Goal: Task Accomplishment & Management: Complete application form

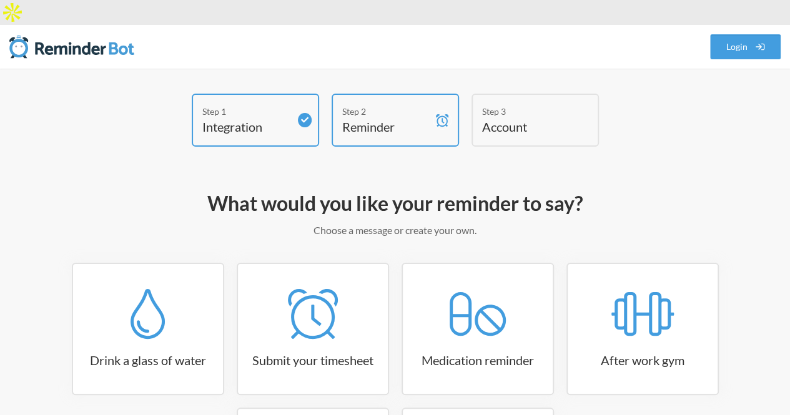
click at [417, 118] on h4 "Reminder" at bounding box center [385, 126] width 87 height 17
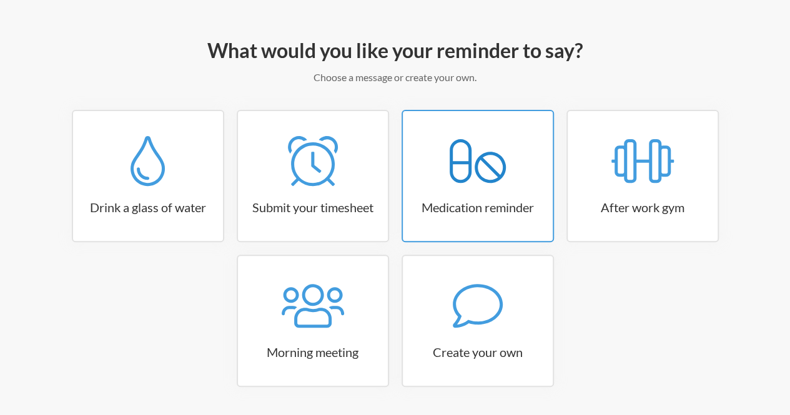
scroll to position [168, 0]
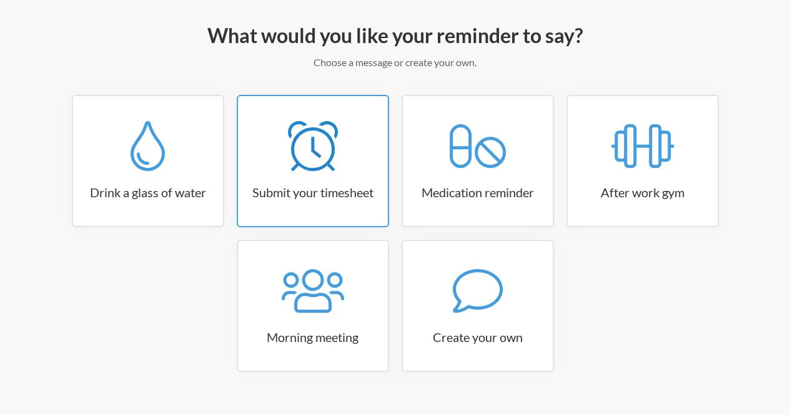
click at [362, 184] on h3 "Submit your timesheet" at bounding box center [313, 192] width 150 height 17
select select "15:30:00"
select select "true"
select select "16:30:00"
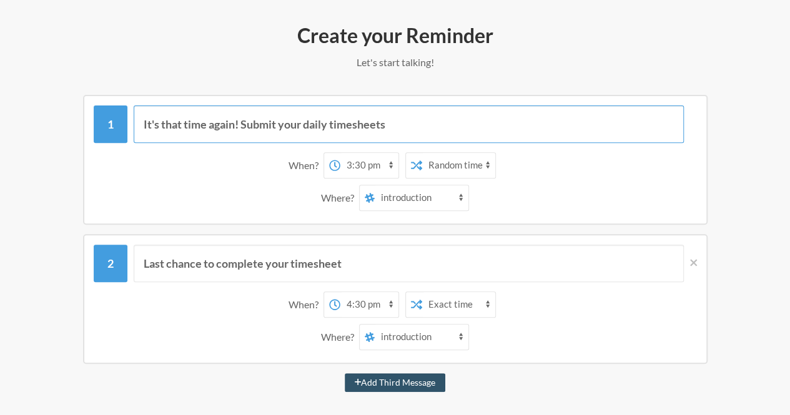
click at [352, 109] on input "It's that time again! Submit your daily timesheets" at bounding box center [409, 124] width 550 height 37
drag, startPoint x: 415, startPoint y: 103, endPoint x: 141, endPoint y: 95, distance: 274.4
click at [141, 106] on input "It's that time again! Submit your daily timesheets" at bounding box center [409, 124] width 550 height 37
paste input "Hi @channel, this is a reminder to report your booked appointments. Please use …"
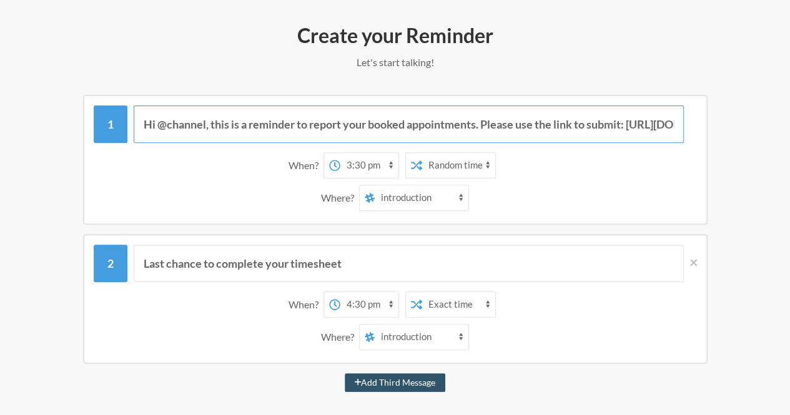
scroll to position [0, 627]
click at [283, 106] on input "Hi @channel, this is a reminder to report your booked appointments. Please use …" at bounding box center [409, 124] width 550 height 37
drag, startPoint x: 200, startPoint y: 99, endPoint x: 496, endPoint y: 102, distance: 296.1
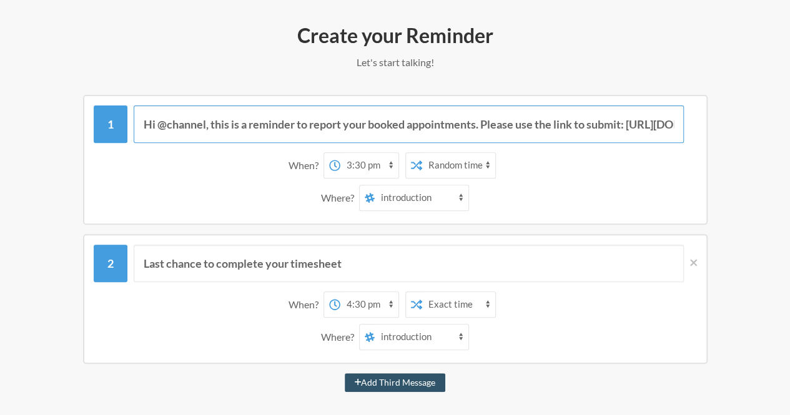
click at [496, 106] on input "Hi @channel, this is a reminder to report your booked appointments. Please use …" at bounding box center [409, 124] width 550 height 37
click at [339, 106] on input "Hi @channel, this is a reminder to report your booked appointments. Please use …" at bounding box center [409, 124] width 550 height 37
click at [487, 106] on input "Hi @channel, this is a reminder to report your booked appointments. Please use …" at bounding box center [409, 124] width 550 height 37
type input "Hi @channel, this is a reminder to report your booked appointments. Please use …"
click at [345, 374] on button "Add Third Message" at bounding box center [395, 383] width 101 height 19
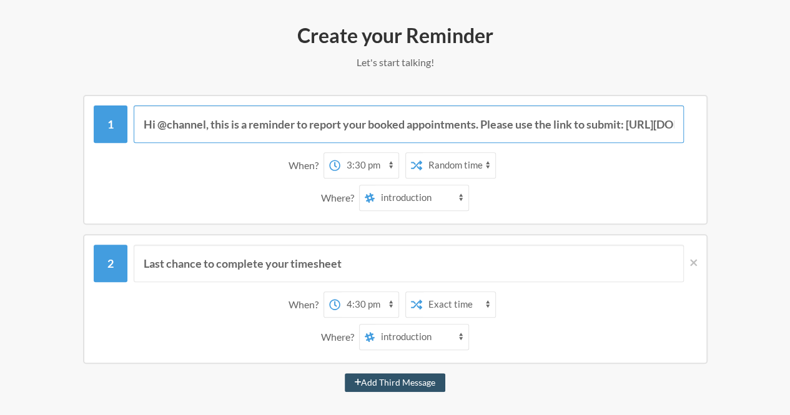
select select "17:30:00"
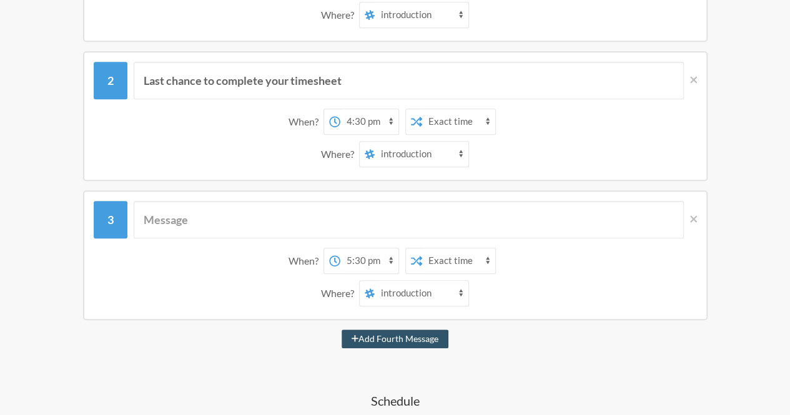
scroll to position [355, 0]
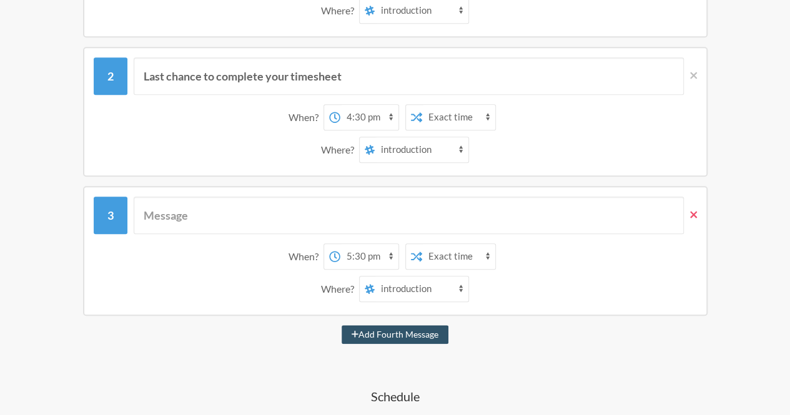
click at [694, 211] on icon at bounding box center [693, 214] width 7 height 7
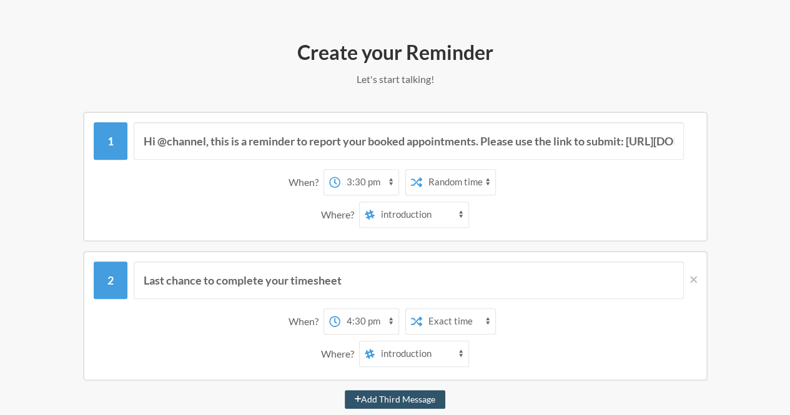
scroll to position [168, 0]
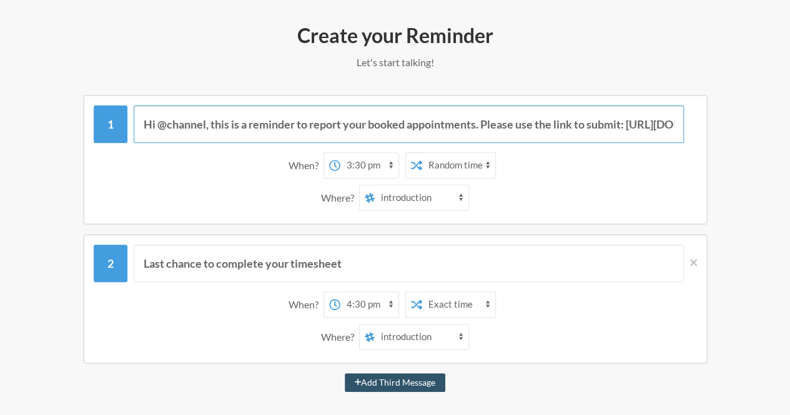
click at [231, 106] on input "Hi @channel, this is a reminder to report your booked appointments. Please use …" at bounding box center [409, 124] width 550 height 37
click at [364, 106] on input "Hi @channel, this is a reminder to report your booked appointments. Please use …" at bounding box center [409, 124] width 550 height 37
click at [630, 106] on input "Hi @channel, this is a reminder to report your booked appointments. Please use …" at bounding box center [409, 124] width 550 height 37
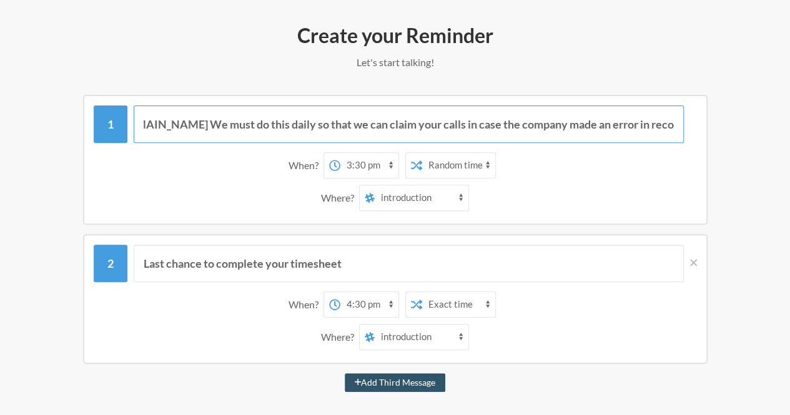
click at [630, 106] on input "Hi @channel, this is a reminder to report your booked appointments. Please use …" at bounding box center [409, 124] width 550 height 37
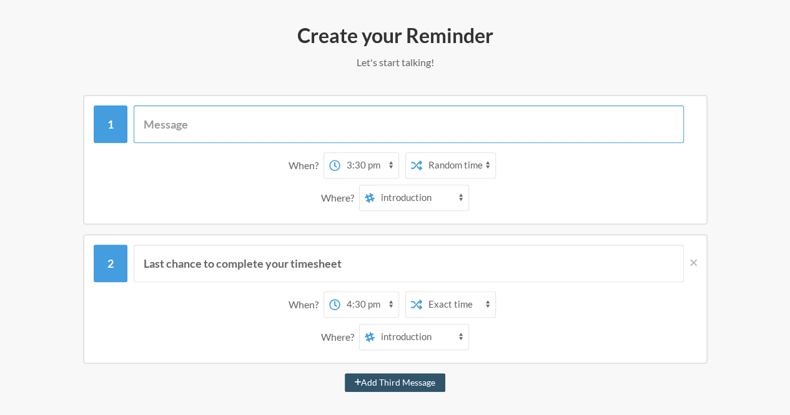
scroll to position [0, 0]
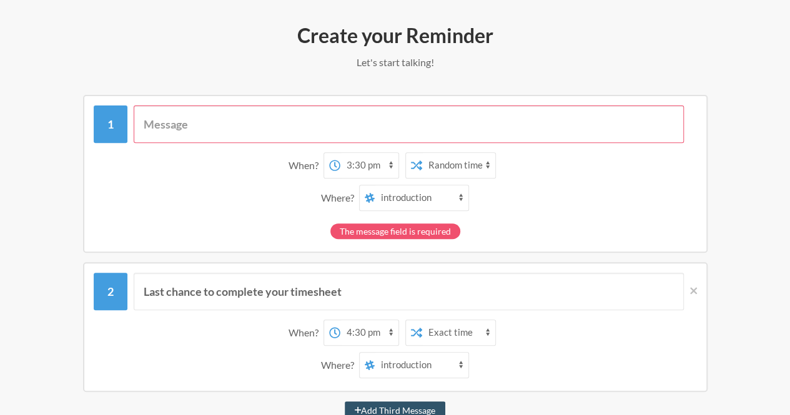
click at [718, 95] on div "When? 12:00 am 12:15 am 12:30 am 12:45 am 1:00 am 1:15 am 1:30 am 1:45 am 2:00 …" at bounding box center [394, 174] width 715 height 158
paste input "Hi @channel, this is a reminder to report your booked appointments. Please use …"
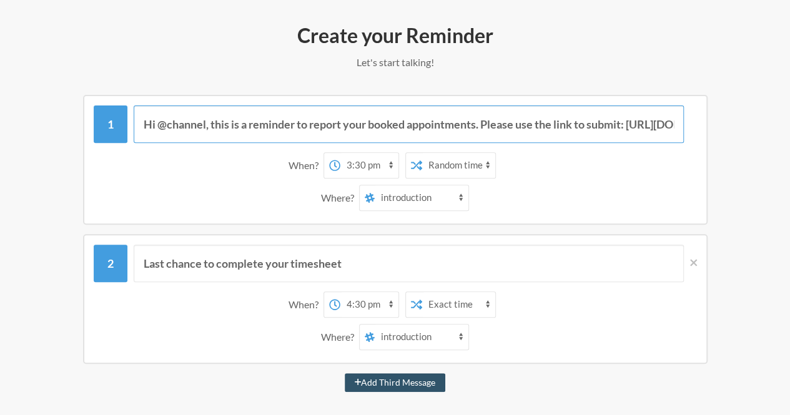
scroll to position [0, 627]
click at [229, 106] on input "Hi @channel, this is a reminder to report your booked appointments. Please use …" at bounding box center [409, 124] width 550 height 37
drag, startPoint x: 207, startPoint y: 99, endPoint x: 490, endPoint y: 97, distance: 283.6
click at [490, 106] on input "Hi @channel, this is a reminder to report your booked appointments. Please use …" at bounding box center [409, 124] width 550 height 37
click at [395, 106] on input "Hi @channel, this is a reminder to report your booked appointments. Please use …" at bounding box center [409, 124] width 550 height 37
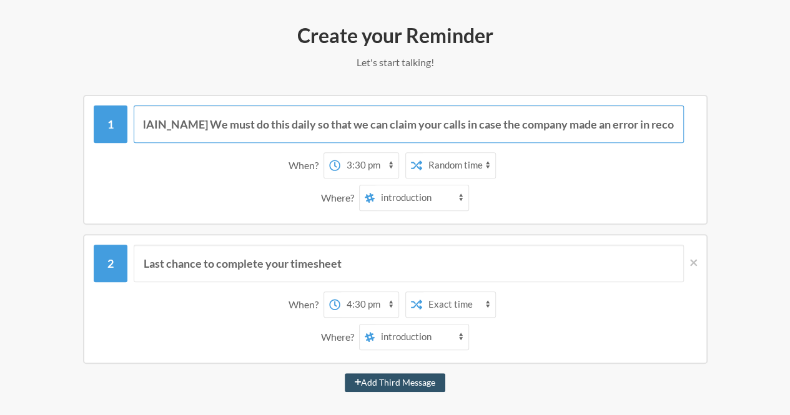
drag, startPoint x: 474, startPoint y: 102, endPoint x: 799, endPoint y: 101, distance: 325.5
click at [643, 106] on input "Hi @channel, this is a reminder to report your booked appointments. Please use …" at bounding box center [409, 124] width 550 height 37
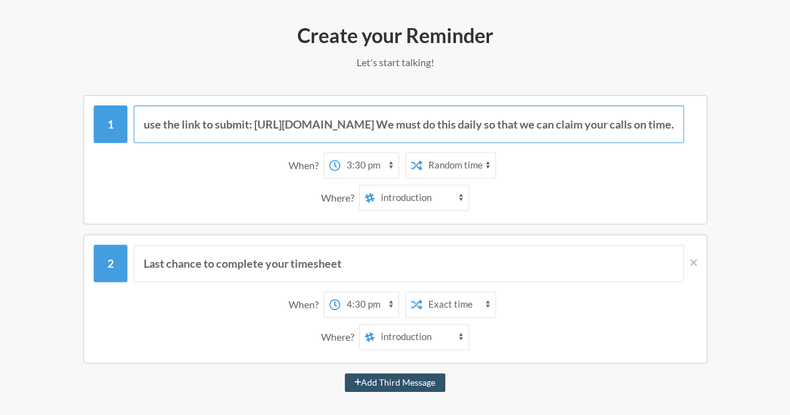
type input "Hi @channel, this is a reminder to report your booked appointments. Please use …"
click at [725, 95] on div "Hi @channel, this is a reminder to report your booked appointments. Please use …" at bounding box center [394, 160] width 715 height 130
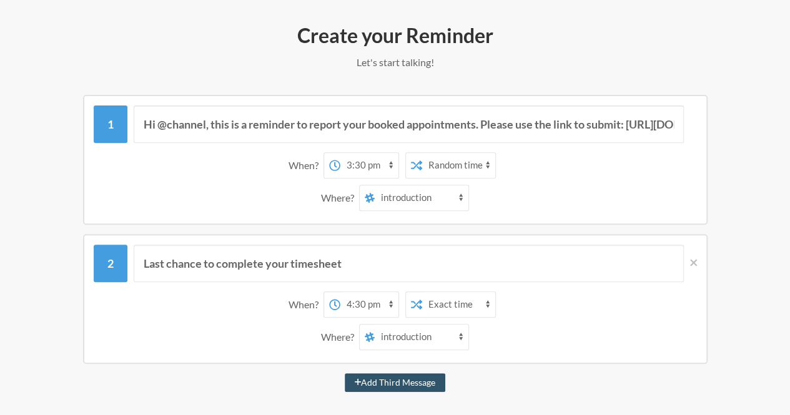
click at [455, 186] on select "introduction training-material general booked-appointments question-and-answer …" at bounding box center [422, 198] width 94 height 25
select select "C079J4DMNAW"
click at [375, 186] on select "introduction training-material general booked-appointments question-and-answer …" at bounding box center [422, 198] width 94 height 25
click at [390, 153] on select "12:00 am 12:15 am 12:30 am 12:45 am 1:00 am 1:15 am 1:30 am 1:45 am 2:00 am 2:1…" at bounding box center [369, 165] width 58 height 25
select select "18:00:00"
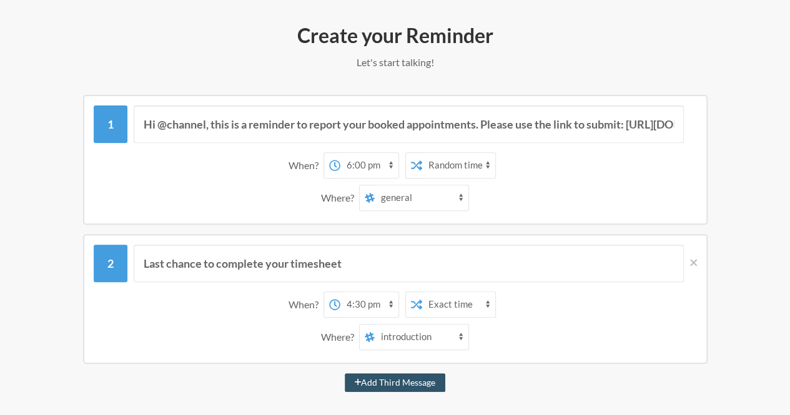
click at [340, 153] on select "12:00 am 12:15 am 12:30 am 12:45 am 1:00 am 1:15 am 1:30 am 1:45 am 2:00 am 2:1…" at bounding box center [369, 165] width 58 height 25
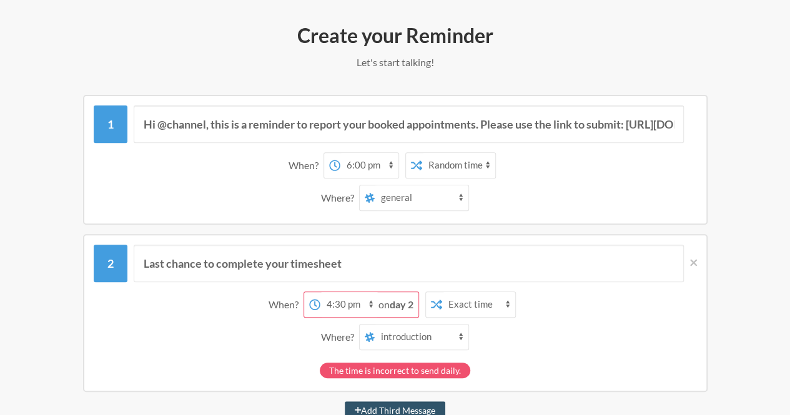
click at [541, 185] on div "Where? introduction training-material general booked-appointments question-and-…" at bounding box center [395, 198] width 591 height 26
click at [319, 245] on input "Last chance to complete your timesheet" at bounding box center [409, 263] width 550 height 37
click at [693, 257] on icon at bounding box center [693, 262] width 7 height 11
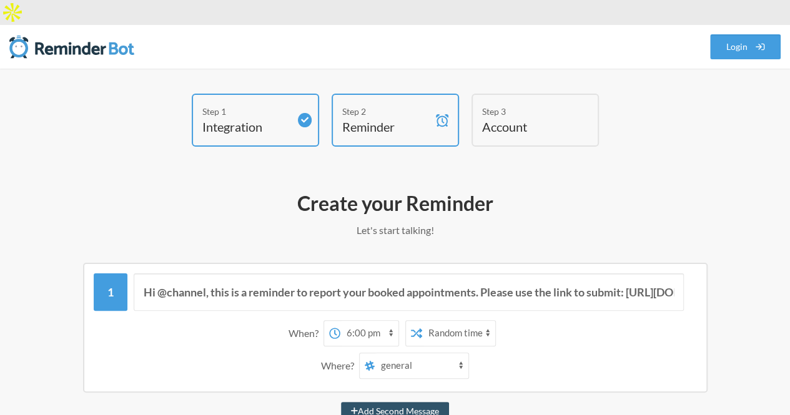
click at [464, 321] on select "Exact time Random time" at bounding box center [458, 333] width 73 height 25
select select "false"
click at [422, 321] on select "Exact time Random time" at bounding box center [458, 333] width 73 height 25
click at [554, 223] on p "Let's start talking!" at bounding box center [394, 230] width 715 height 15
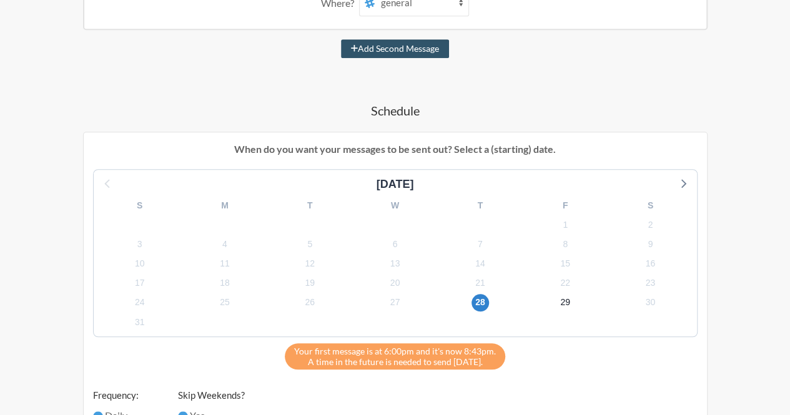
scroll to position [375, 0]
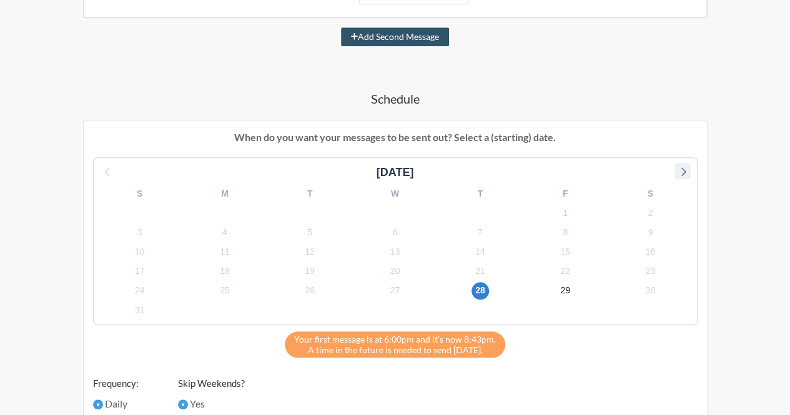
click at [682, 167] on icon at bounding box center [683, 171] width 5 height 9
click at [230, 204] on span "1" at bounding box center [224, 212] width 17 height 17
click at [310, 204] on span "2" at bounding box center [309, 212] width 17 height 17
click at [223, 204] on span "1" at bounding box center [224, 212] width 17 height 17
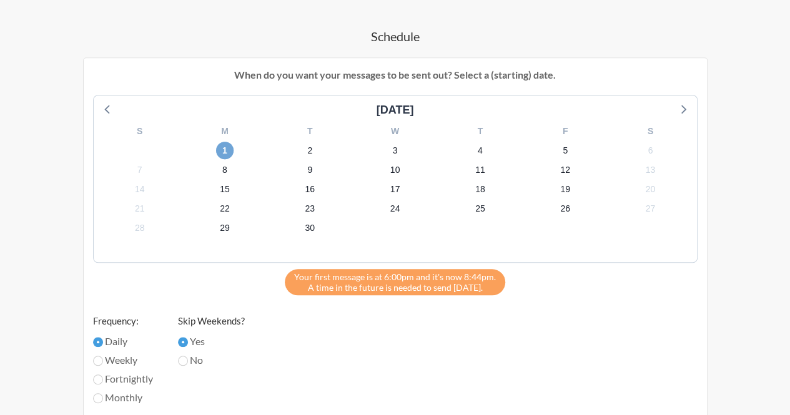
scroll to position [500, 0]
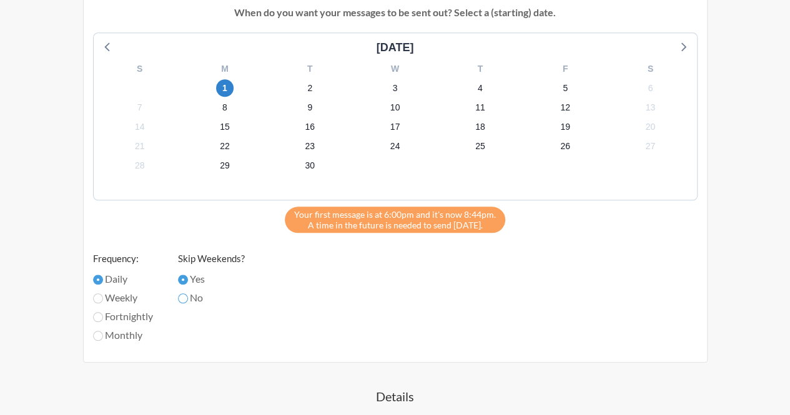
click at [185, 294] on input "No" at bounding box center [183, 299] width 10 height 10
radio input "true"
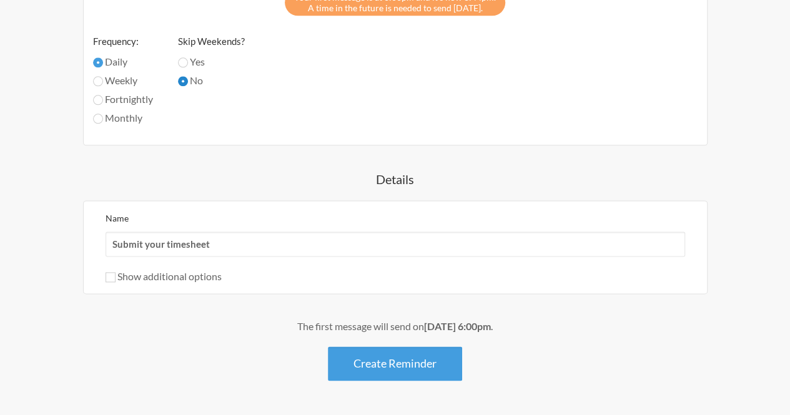
scroll to position [730, 0]
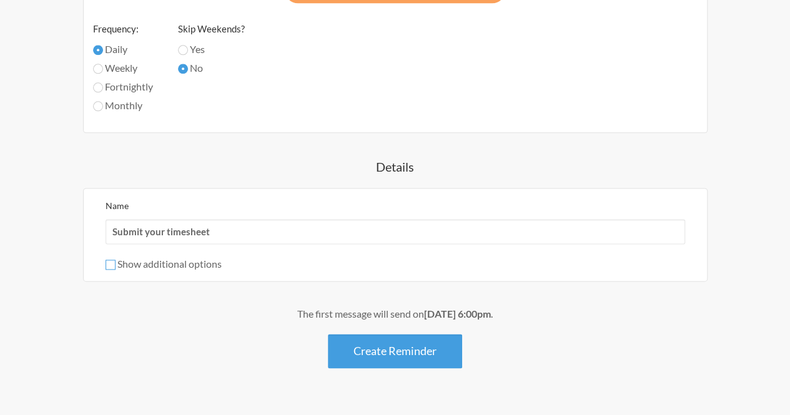
click at [107, 260] on input "Show additional options" at bounding box center [111, 265] width 10 height 10
checkbox input "true"
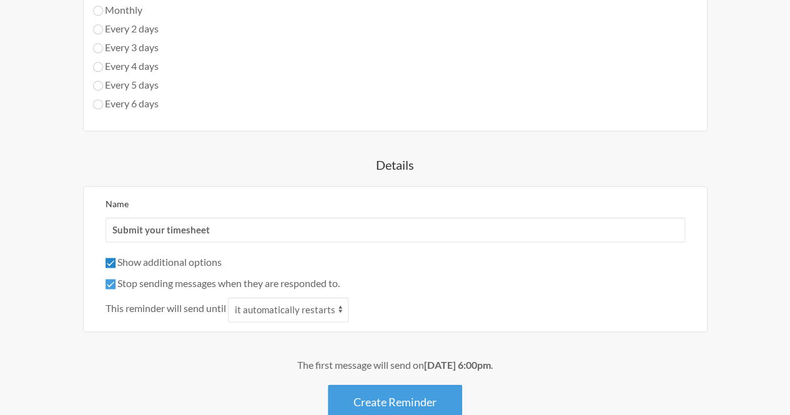
scroll to position [855, 0]
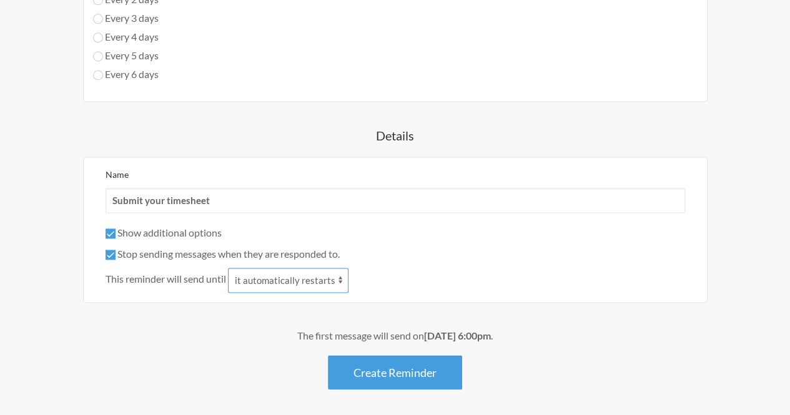
click at [335, 268] on select "it automatically restarts it is replied to" at bounding box center [288, 280] width 121 height 25
click at [408, 238] on div "Show additional options Hide this reminder from calendars Stop sending messages…" at bounding box center [396, 259] width 580 height 67
click at [107, 250] on input "Stop sending messages when they are responded to." at bounding box center [111, 255] width 10 height 10
checkbox input "false"
click at [110, 229] on input "Show additional options" at bounding box center [111, 234] width 10 height 10
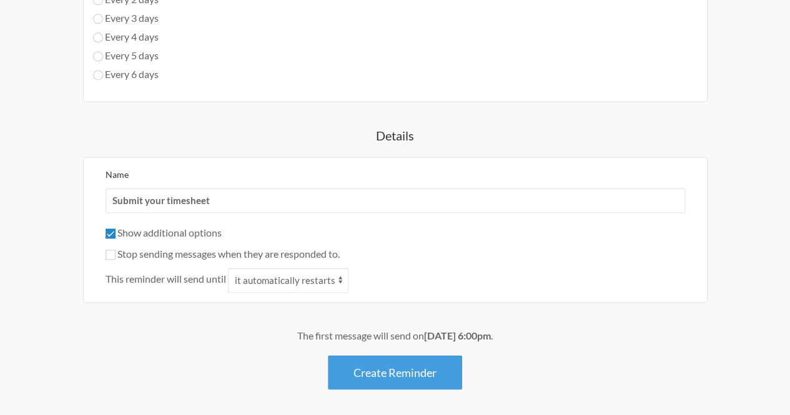
checkbox input "false"
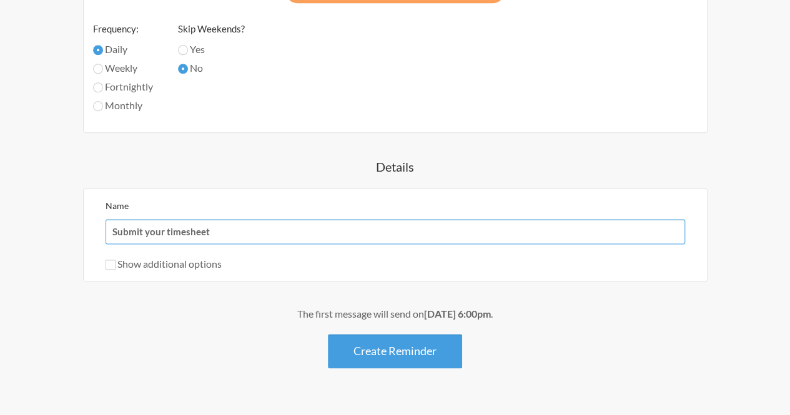
click at [415, 219] on input "Submit your timesheet" at bounding box center [396, 231] width 580 height 25
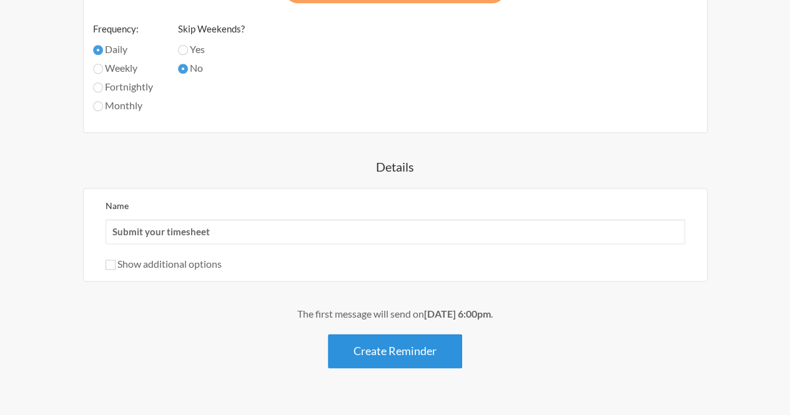
click at [407, 334] on button "Create Reminder" at bounding box center [395, 351] width 134 height 34
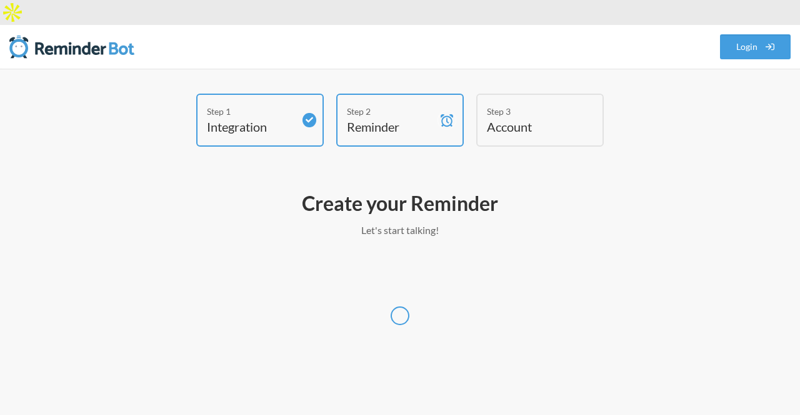
select select "Africa/Lagos"
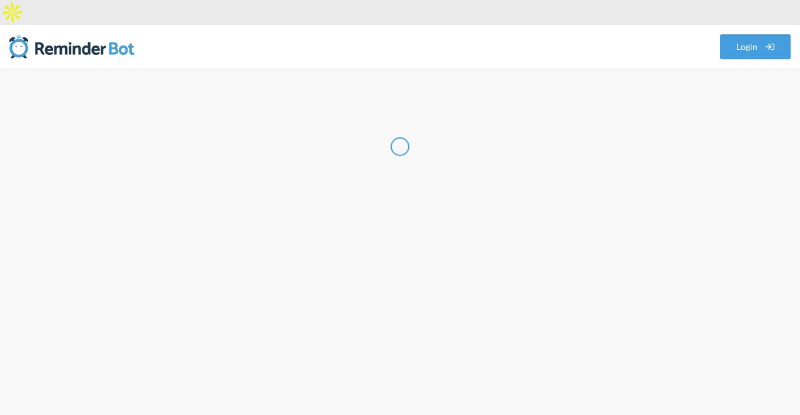
select select "DZ"
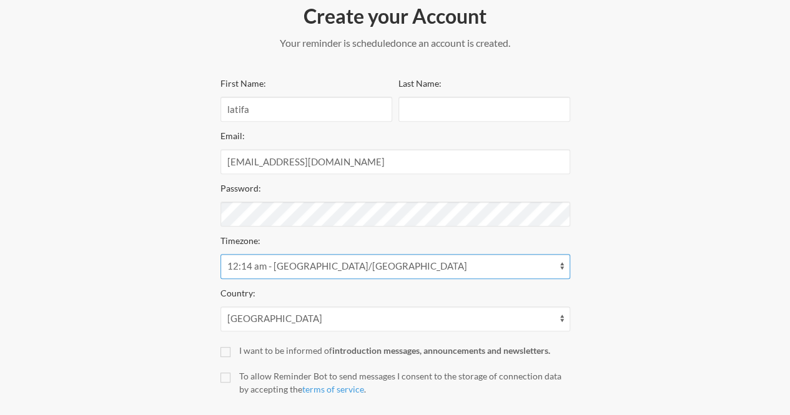
scroll to position [232, 0]
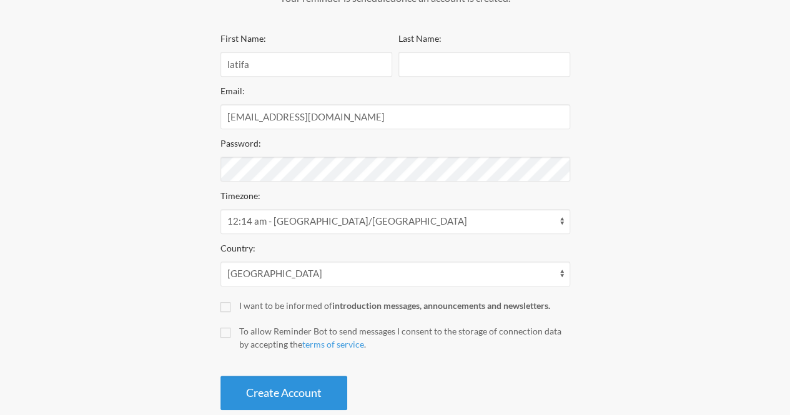
click at [299, 376] on button "Create Account" at bounding box center [284, 393] width 127 height 34
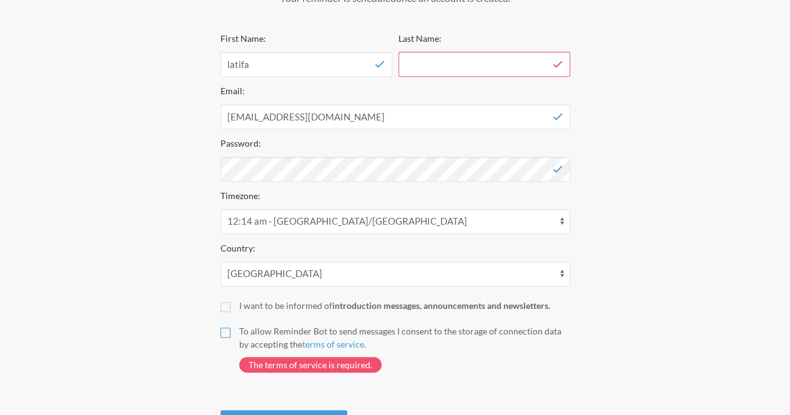
click at [225, 328] on input "To allow Reminder Bot to send messages I consent to the storage of connection d…" at bounding box center [226, 333] width 10 height 10
checkbox input "true"
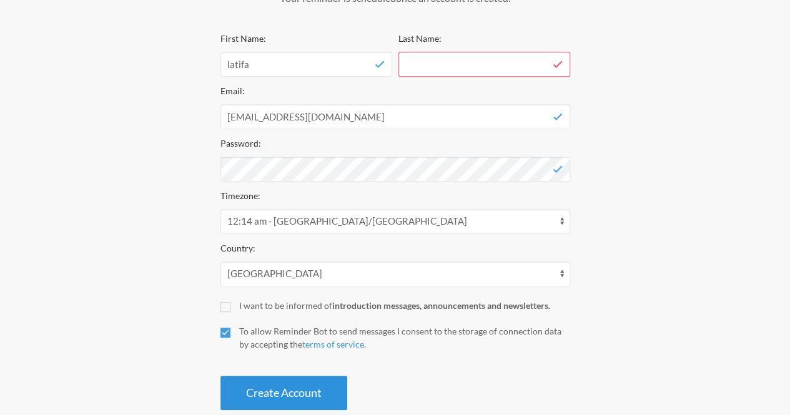
click at [283, 376] on button "Create Account" at bounding box center [284, 393] width 127 height 34
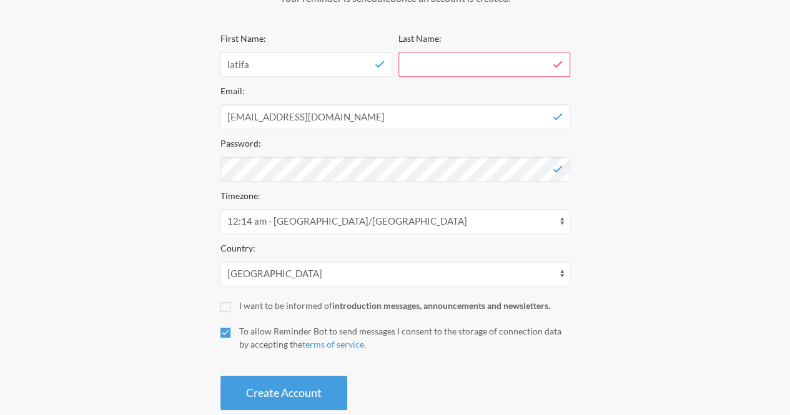
click at [437, 52] on input "Last Name:" at bounding box center [485, 64] width 172 height 25
type input "nassoro"
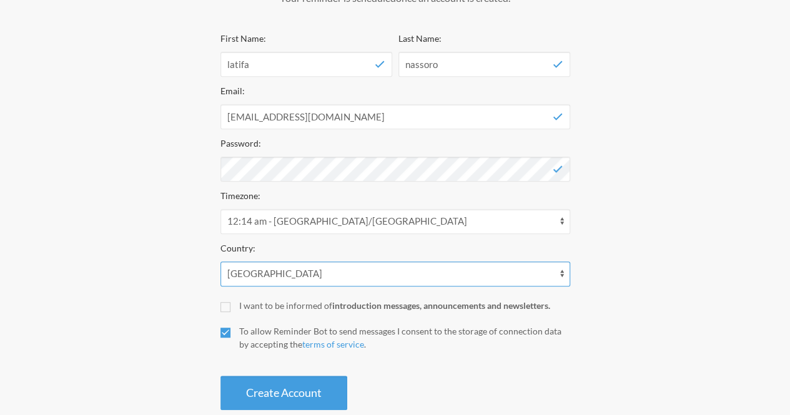
click at [277, 262] on select "Afghanistan Åland Islands Albania Algeria American Samoa Andorra Angola Anguill…" at bounding box center [396, 274] width 350 height 25
click at [328, 262] on select "Afghanistan Åland Islands Albania Algeria American Samoa Andorra Angola Anguill…" at bounding box center [396, 274] width 350 height 25
select select "DZ"
click at [221, 262] on select "Afghanistan Åland Islands Albania Algeria American Samoa Andorra Angola Anguill…" at bounding box center [396, 274] width 350 height 25
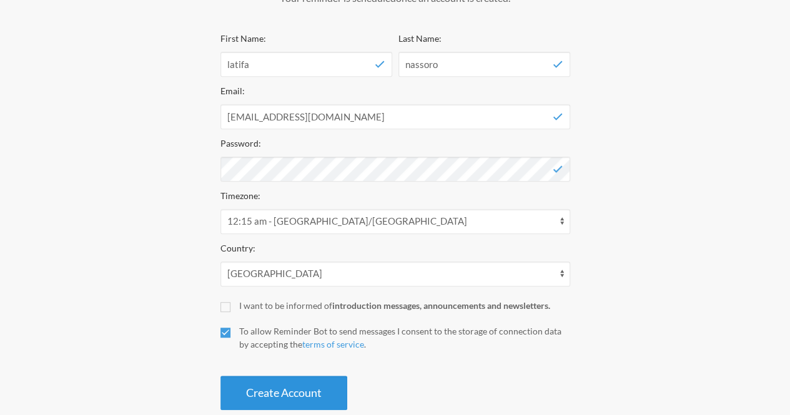
click at [306, 376] on button "Create Account" at bounding box center [284, 393] width 127 height 34
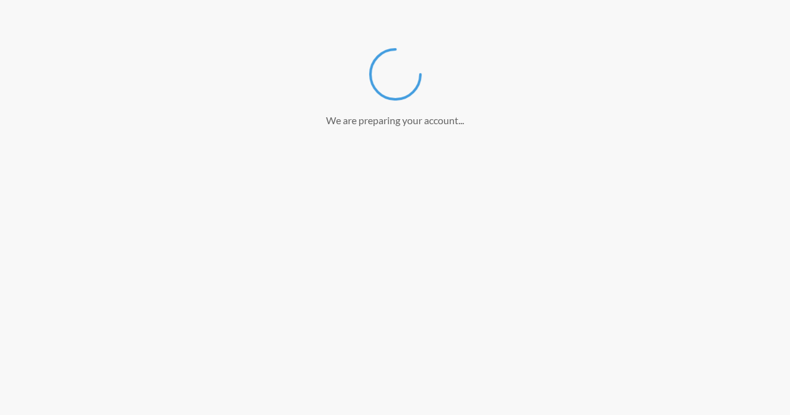
scroll to position [186, 0]
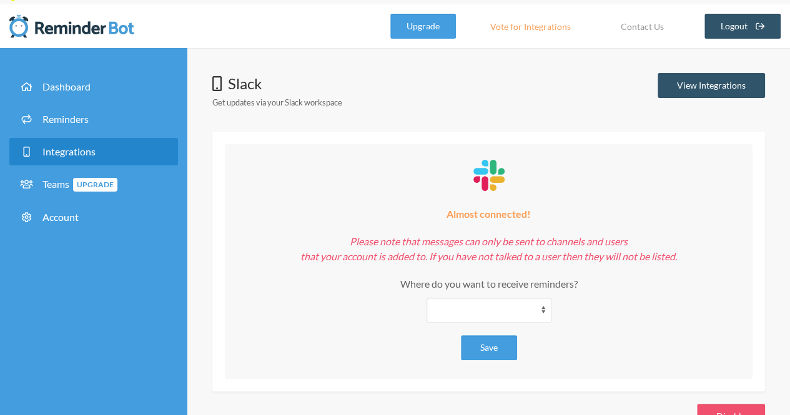
scroll to position [32, 0]
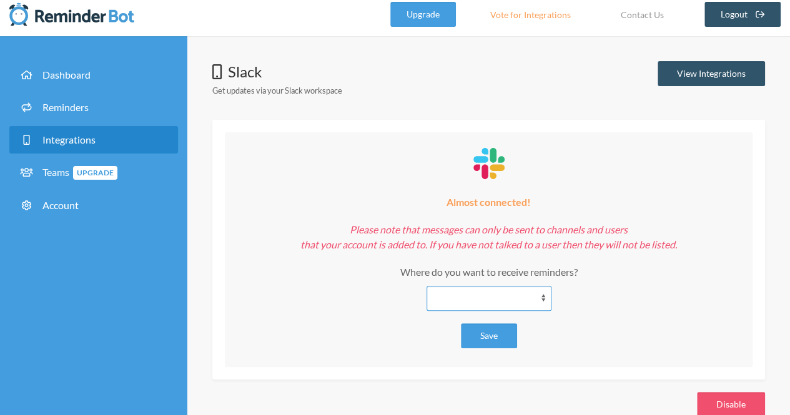
click at [538, 286] on select "**********" at bounding box center [489, 298] width 125 height 25
select select "**********"
click at [427, 286] on select "**********" at bounding box center [489, 298] width 125 height 25
click at [496, 324] on button "Save" at bounding box center [489, 336] width 56 height 25
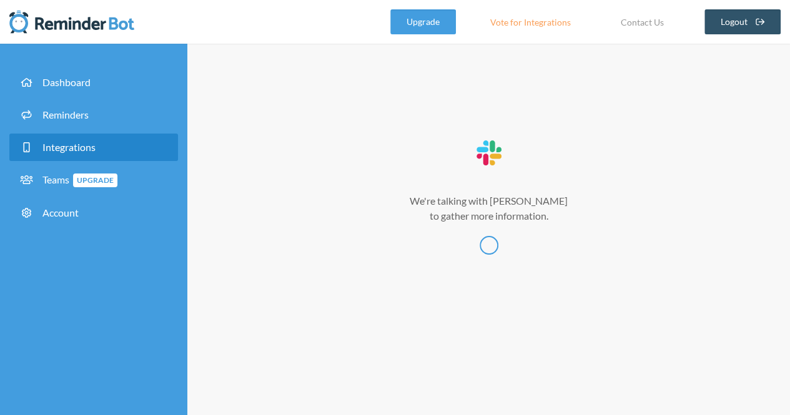
scroll to position [0, 0]
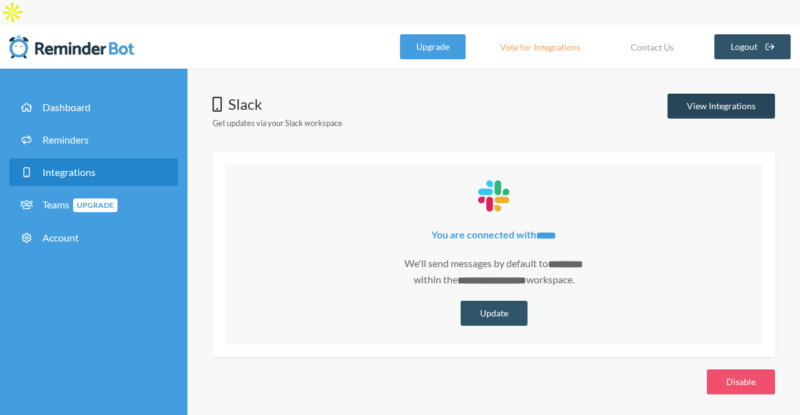
click at [737, 94] on link "View Integrations" at bounding box center [720, 106] width 107 height 25
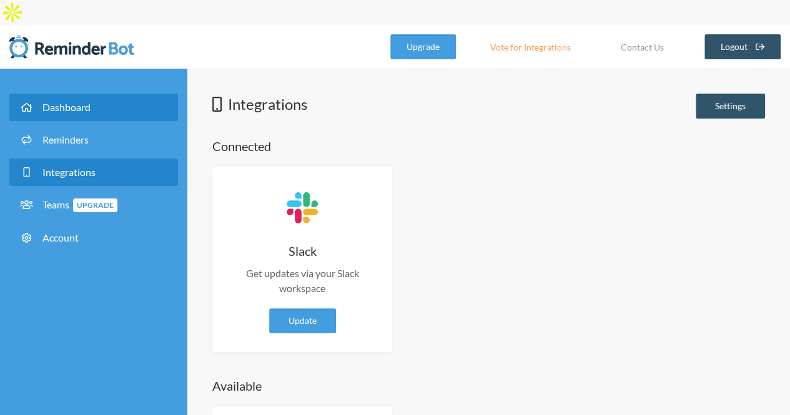
click at [92, 94] on link "Dashboard" at bounding box center [93, 107] width 169 height 27
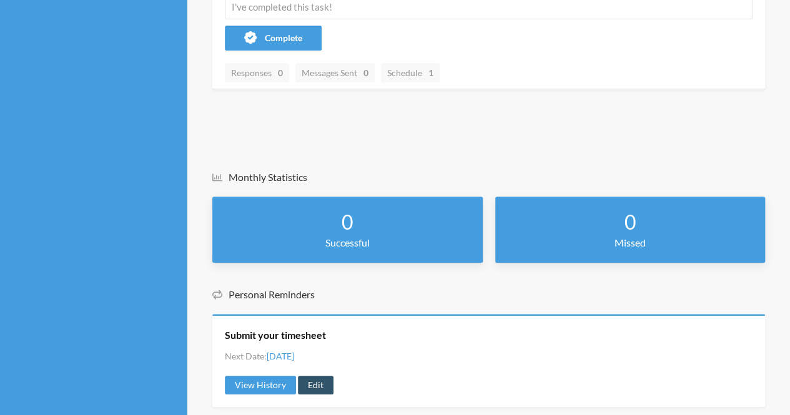
scroll to position [263, 0]
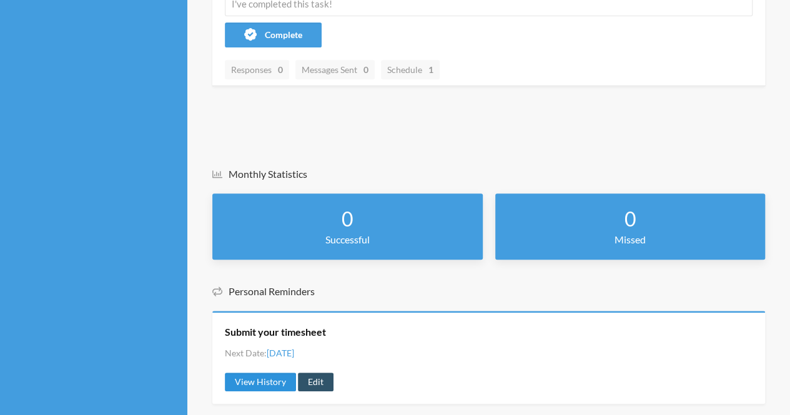
click at [276, 373] on link "View History" at bounding box center [260, 382] width 71 height 19
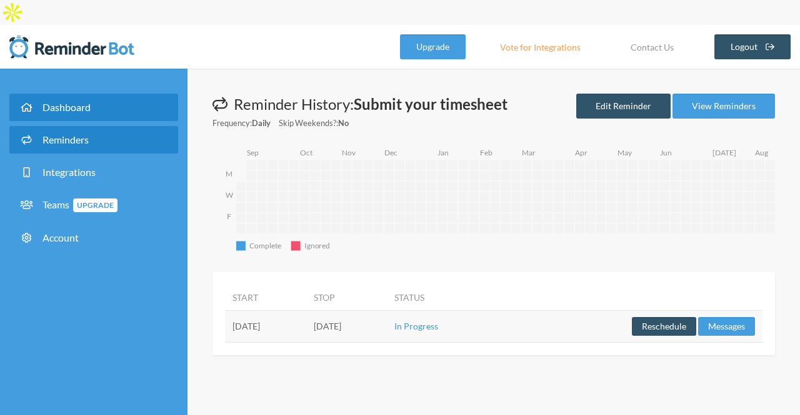
click at [77, 101] on span "Dashboard" at bounding box center [66, 107] width 48 height 12
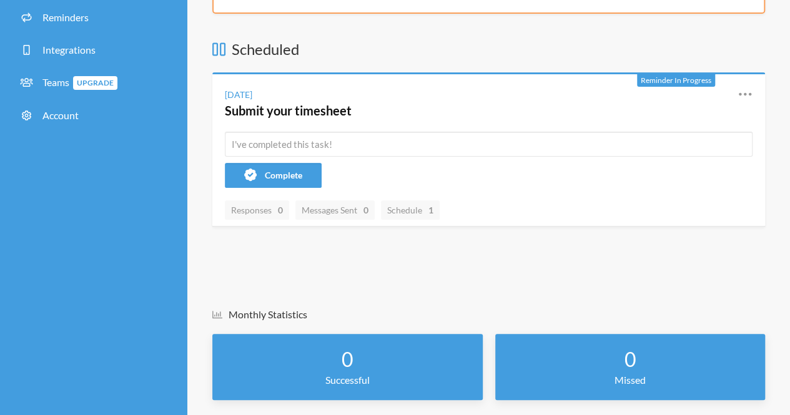
scroll to position [125, 0]
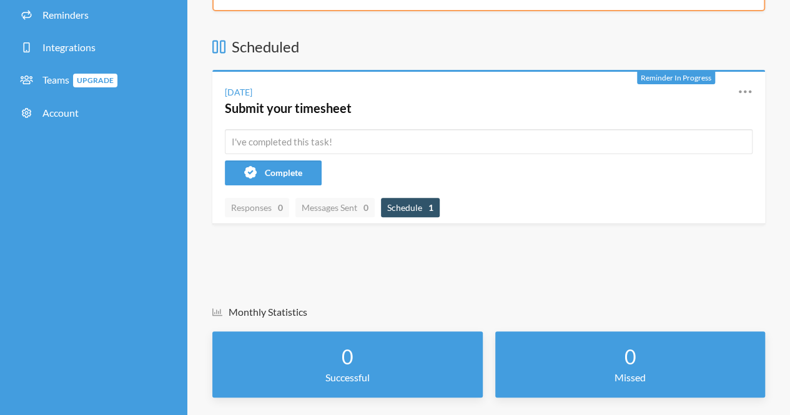
click at [429, 202] on span "Schedule 1" at bounding box center [410, 207] width 46 height 11
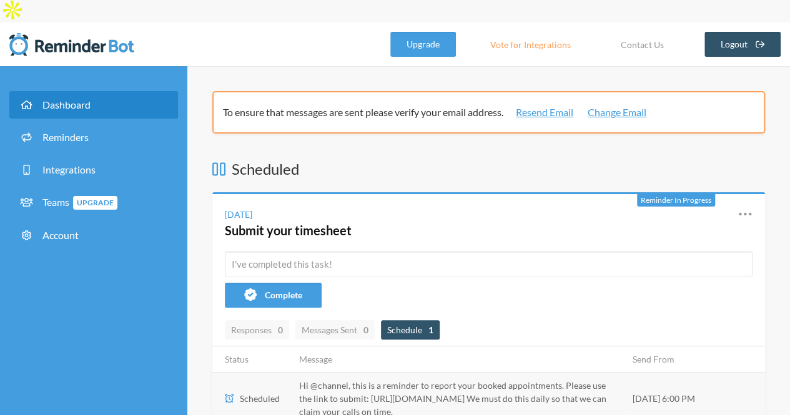
scroll to position [0, 0]
